Goal: Task Accomplishment & Management: Manage account settings

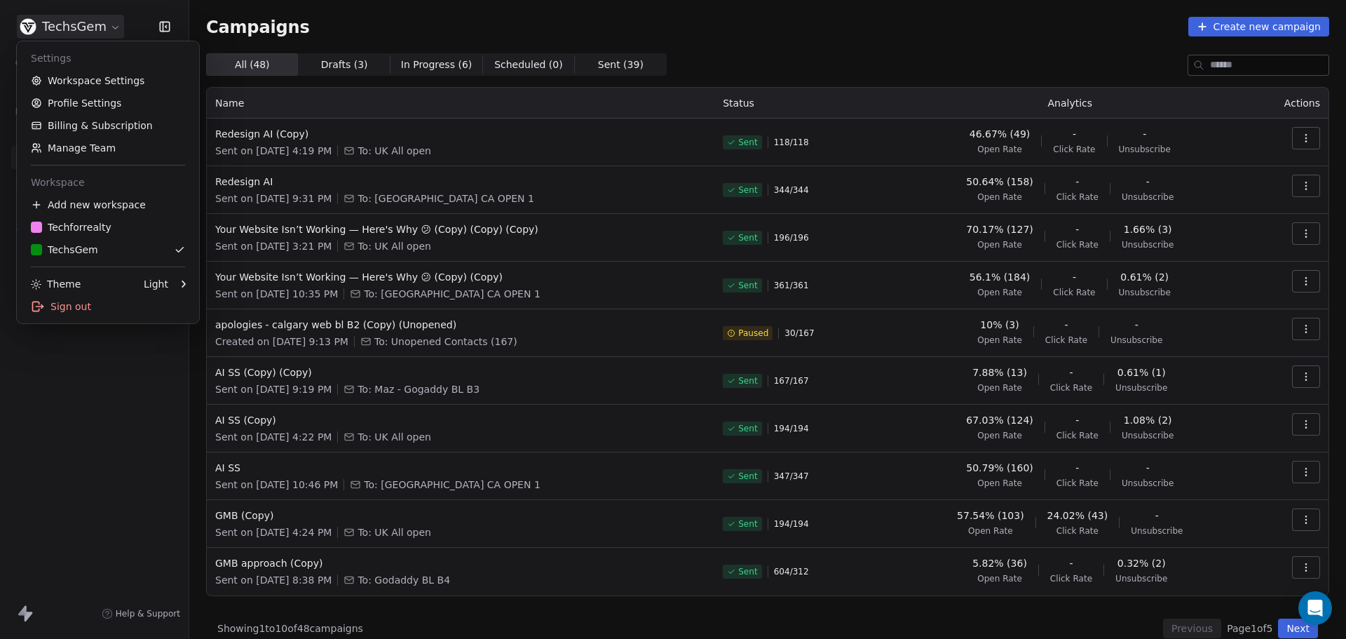
click at [95, 26] on html "TechsGem Contacts People Marketing Workflows Campaigns Sales Sequences Beta Too…" at bounding box center [673, 319] width 1346 height 639
click at [89, 221] on div "T Techforrealty" at bounding box center [71, 227] width 81 height 14
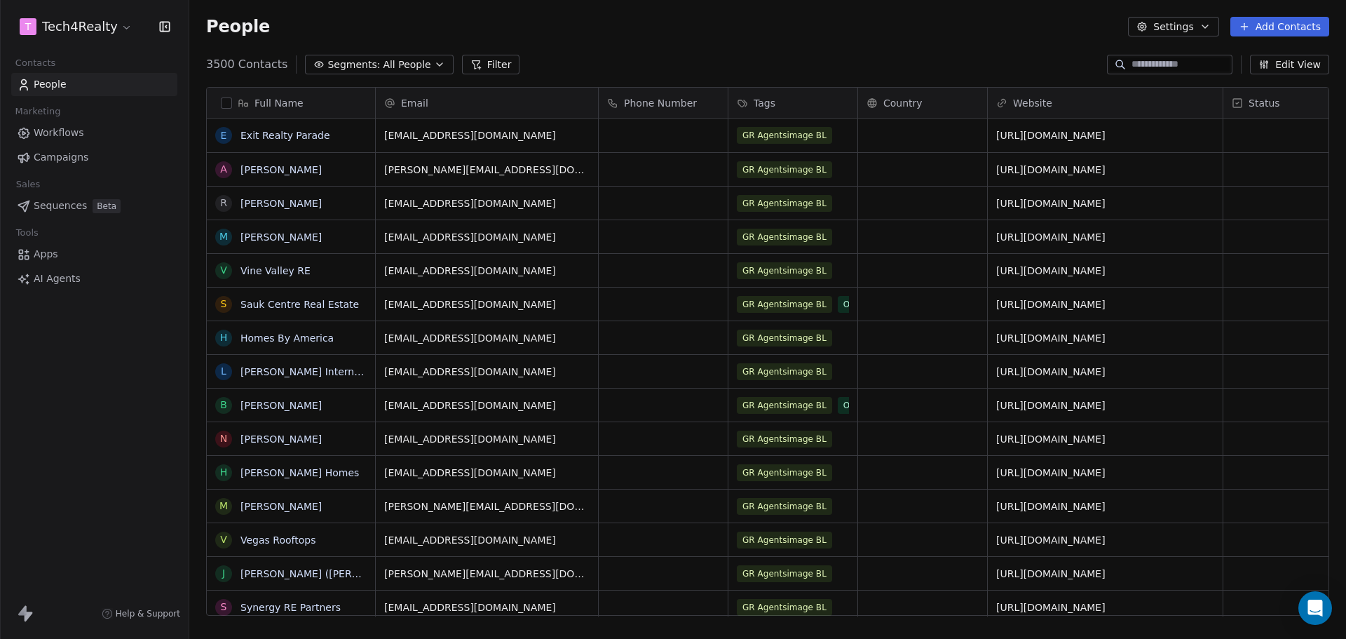
scroll to position [551, 1146]
click at [92, 156] on link "Campaigns" at bounding box center [94, 157] width 166 height 23
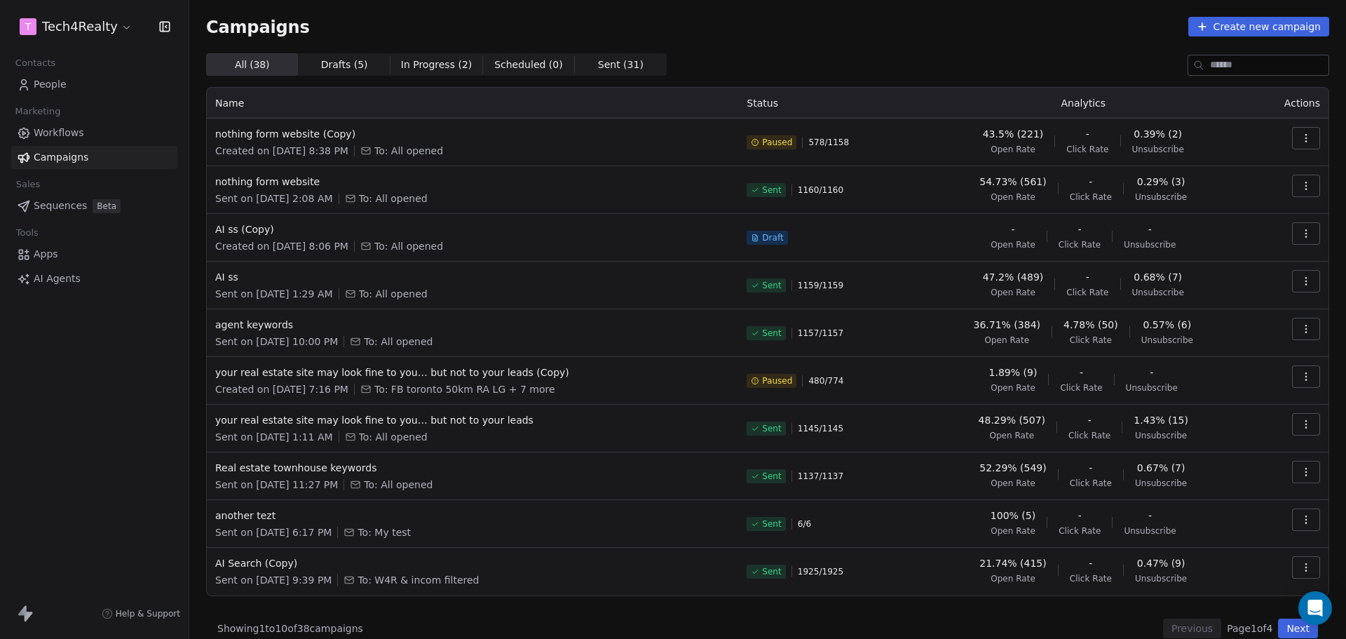
click at [1300, 143] on icon "button" at bounding box center [1305, 137] width 11 height 11
click at [1212, 238] on span "Resume" at bounding box center [1206, 236] width 45 height 17
click at [780, 27] on div "Campaigns Create new campaign" at bounding box center [767, 27] width 1123 height 20
